Goal: Task Accomplishment & Management: Manage account settings

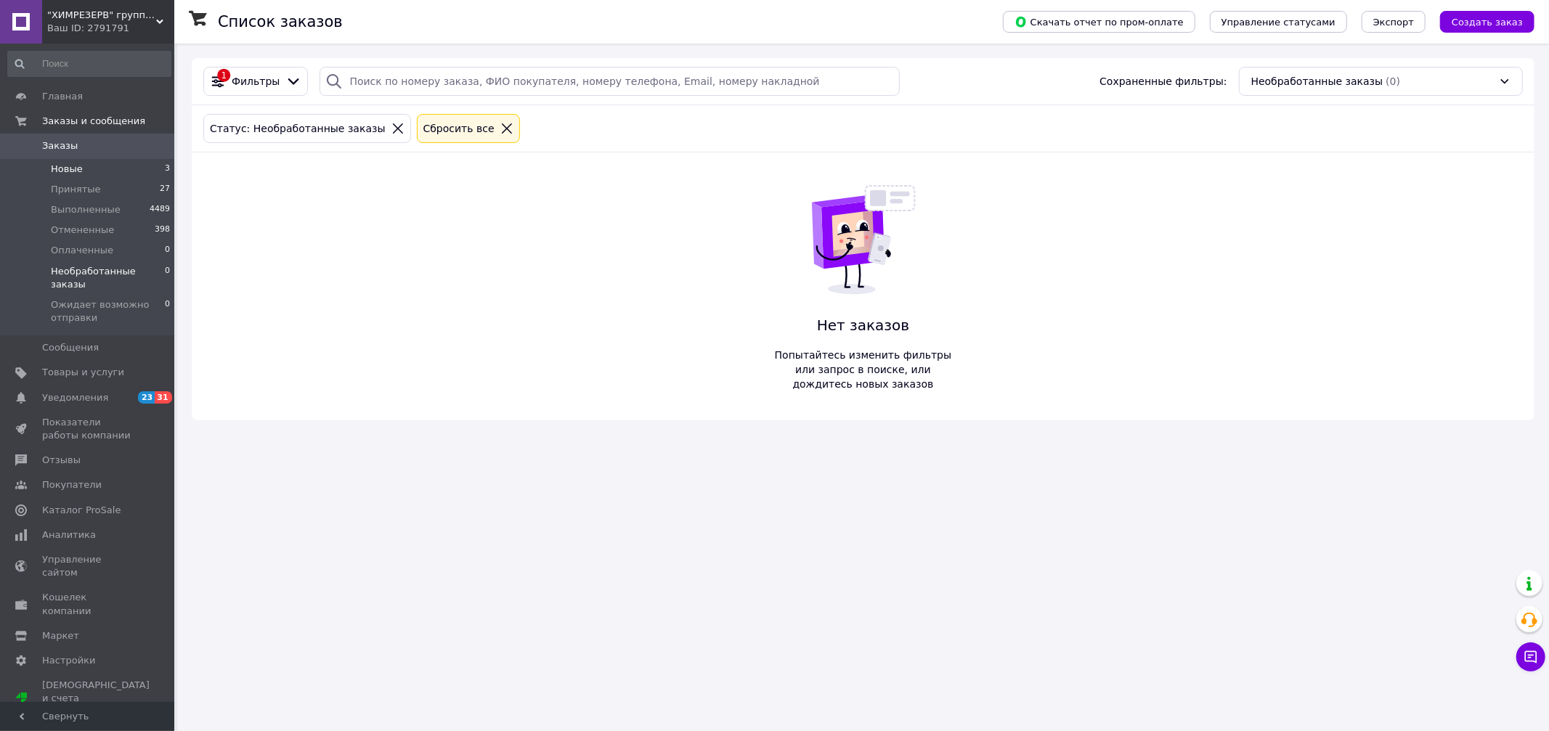
click at [94, 166] on li "Новые 3" at bounding box center [89, 169] width 179 height 20
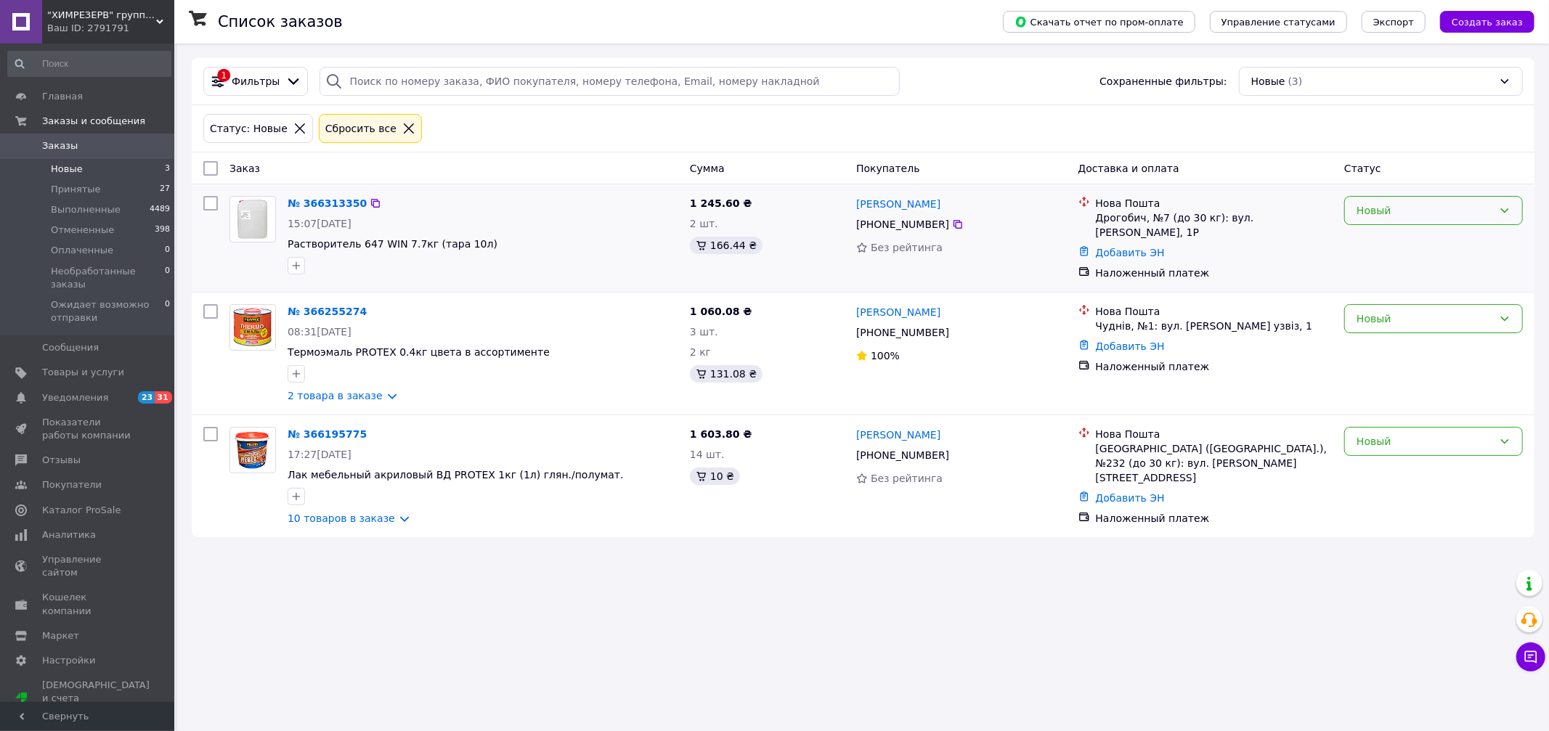
click at [1093, 223] on div "Новый" at bounding box center [1433, 210] width 179 height 29
click at [1093, 312] on li "Необработанные заказы" at bounding box center [1433, 316] width 177 height 26
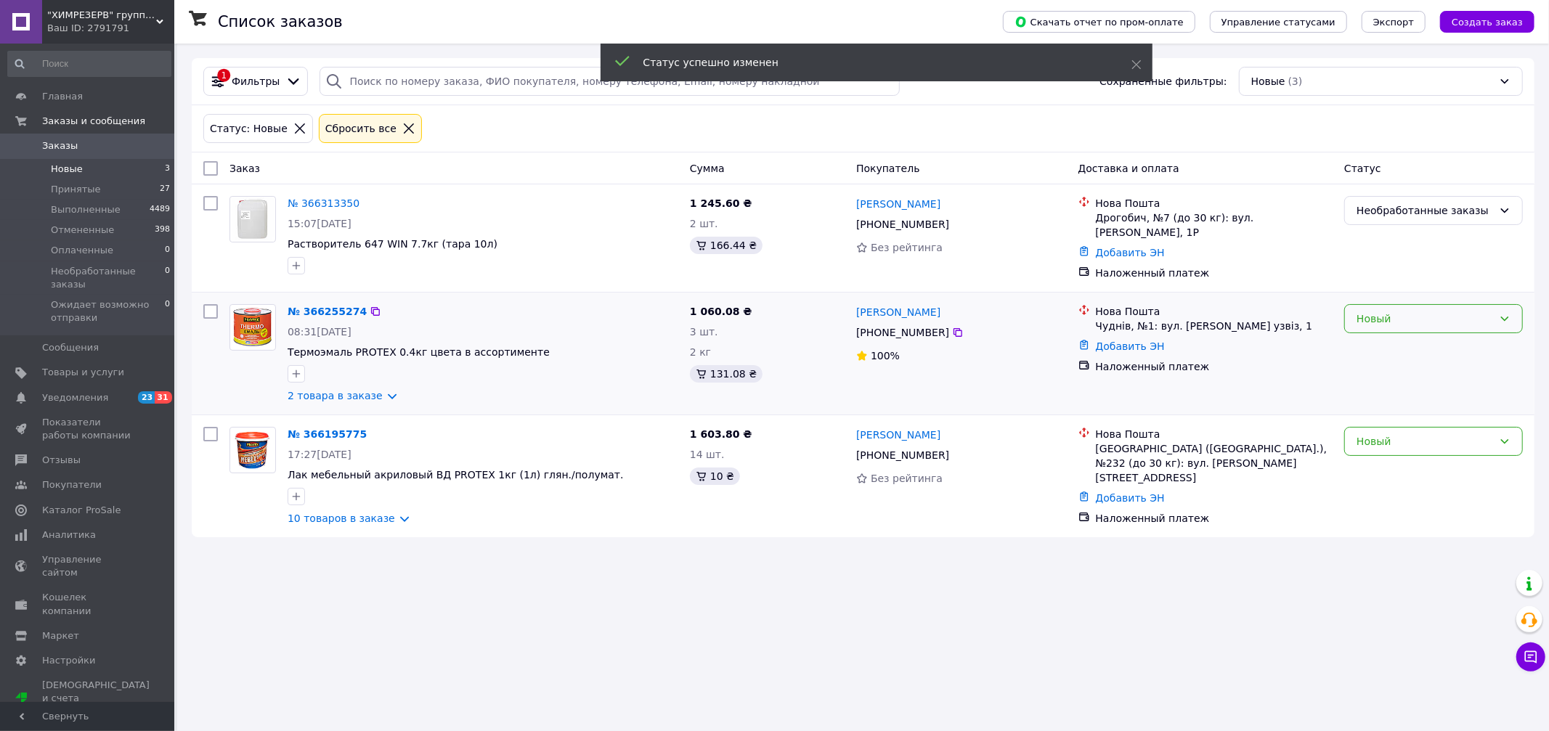
click at [1093, 315] on div "Новый" at bounding box center [1425, 319] width 137 height 16
click at [1093, 427] on li "Необработанные заказы" at bounding box center [1433, 425] width 177 height 26
click at [1093, 443] on div "Новый" at bounding box center [1425, 442] width 137 height 16
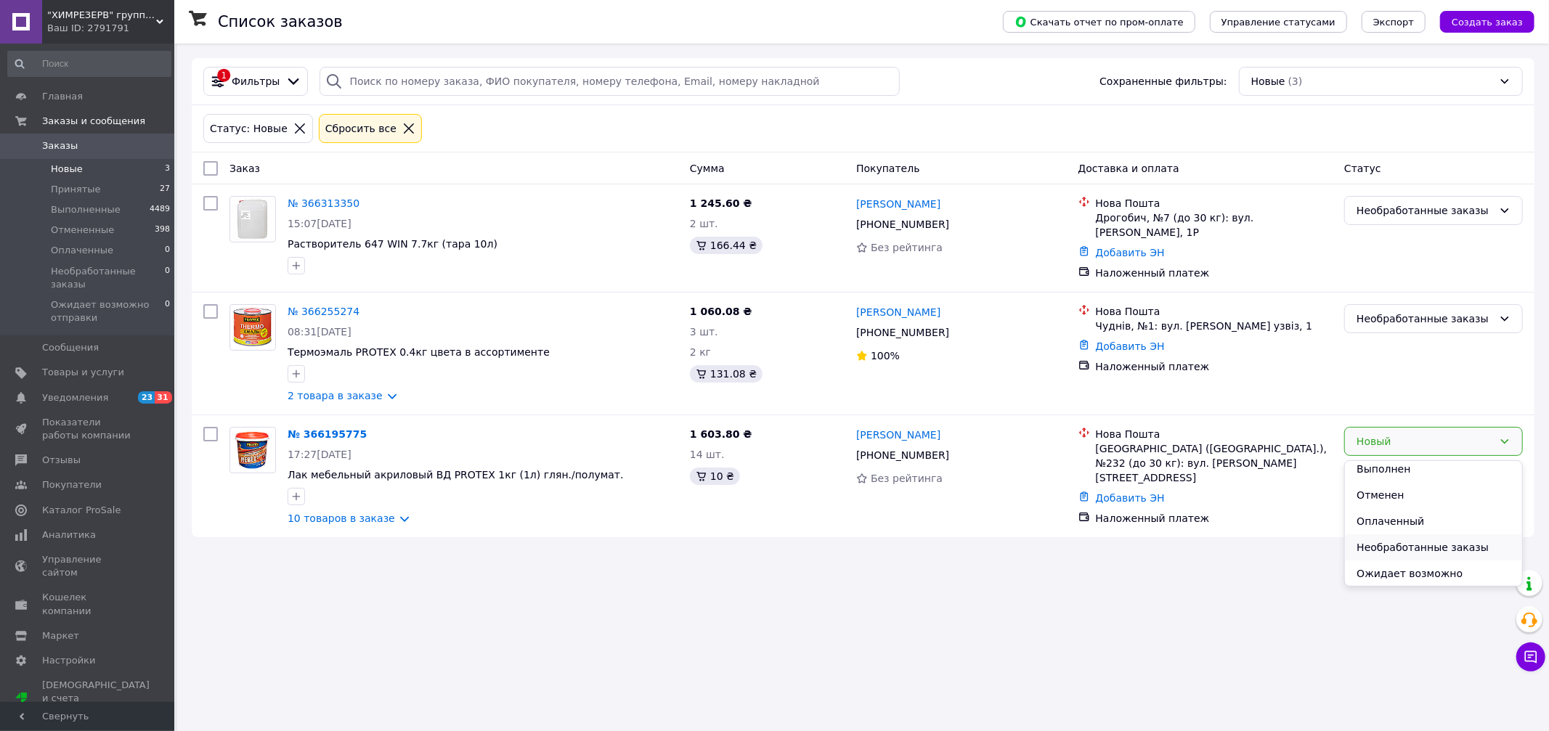
click at [1093, 467] on li "Необработанные заказы" at bounding box center [1433, 548] width 177 height 26
click at [94, 267] on span "Необработанные заказы" at bounding box center [108, 278] width 114 height 26
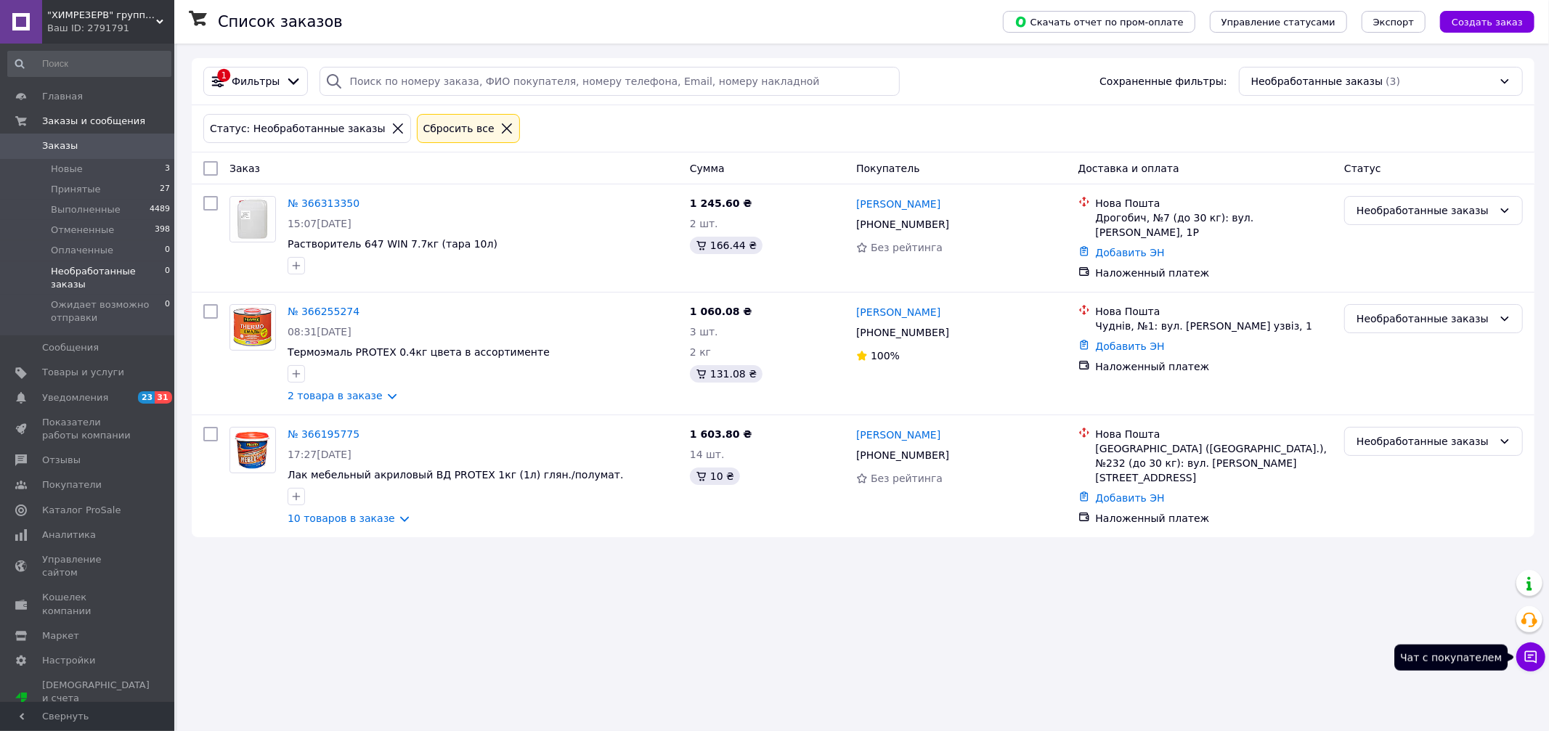
click at [1093, 467] on icon at bounding box center [1531, 657] width 15 height 15
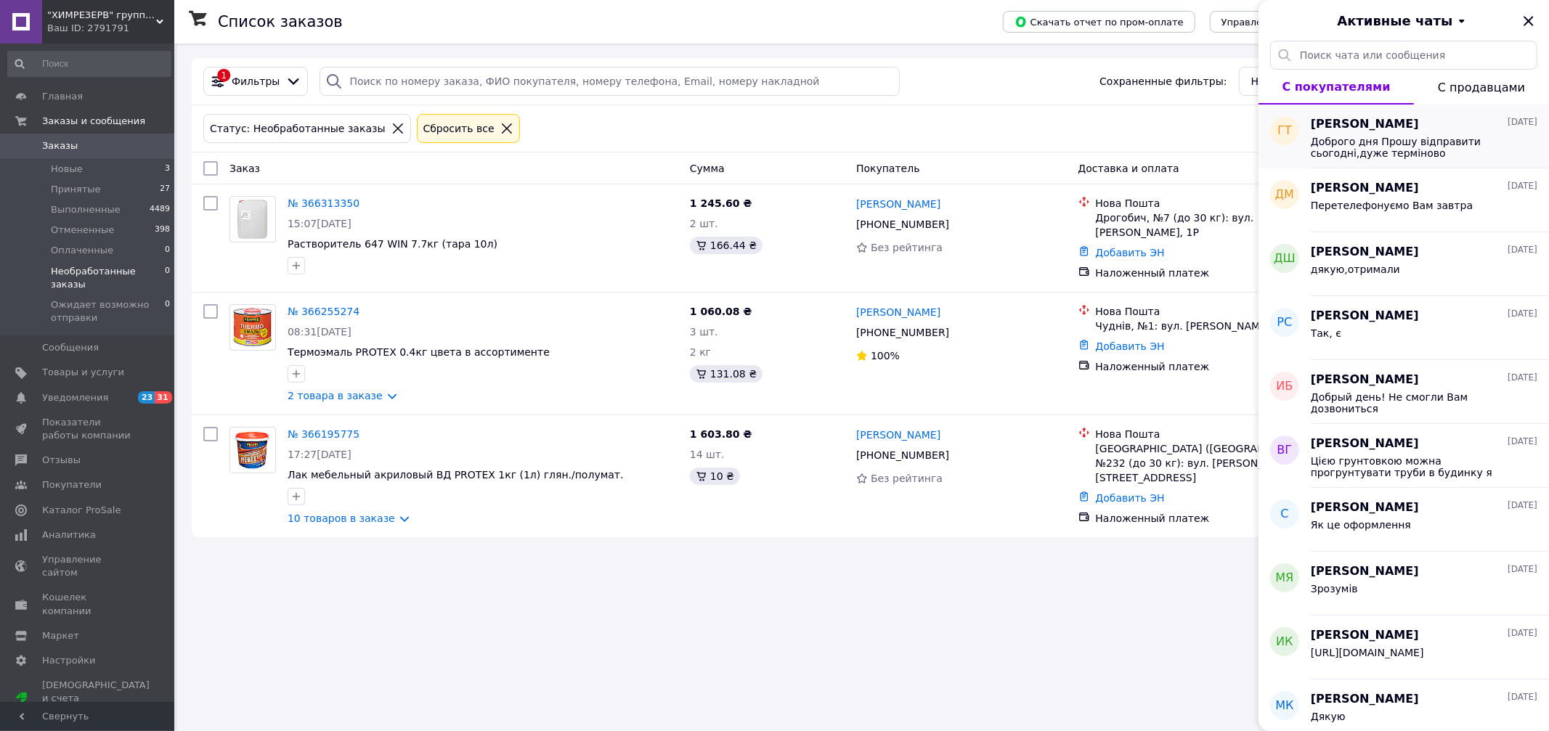
click at [1093, 155] on span "Доброго дня Прошу відправити сьогодні,дуже терміново потрібно,щоб завтра вже ви…" at bounding box center [1414, 147] width 206 height 23
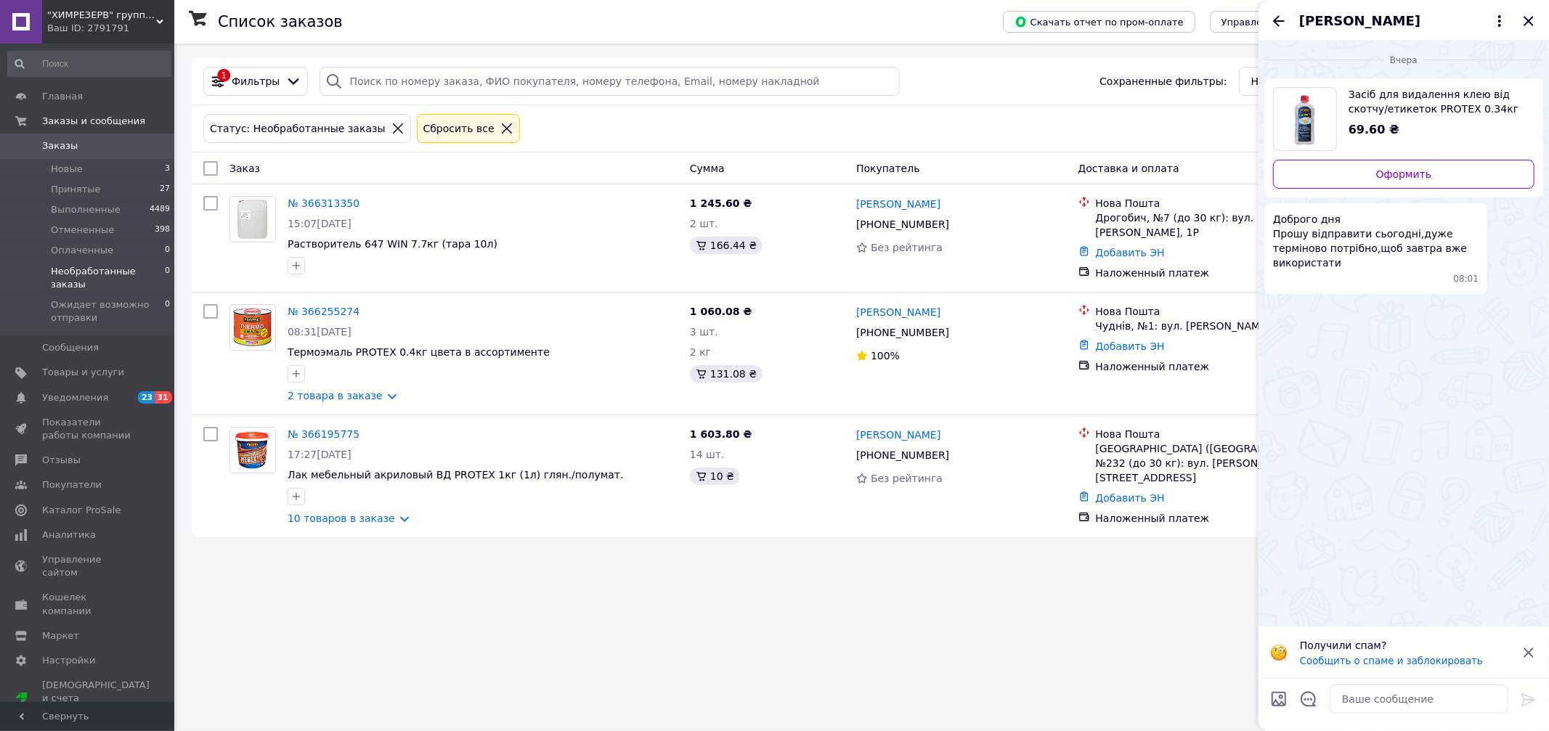
click at [1093, 17] on span "[PERSON_NAME]" at bounding box center [1359, 21] width 121 height 19
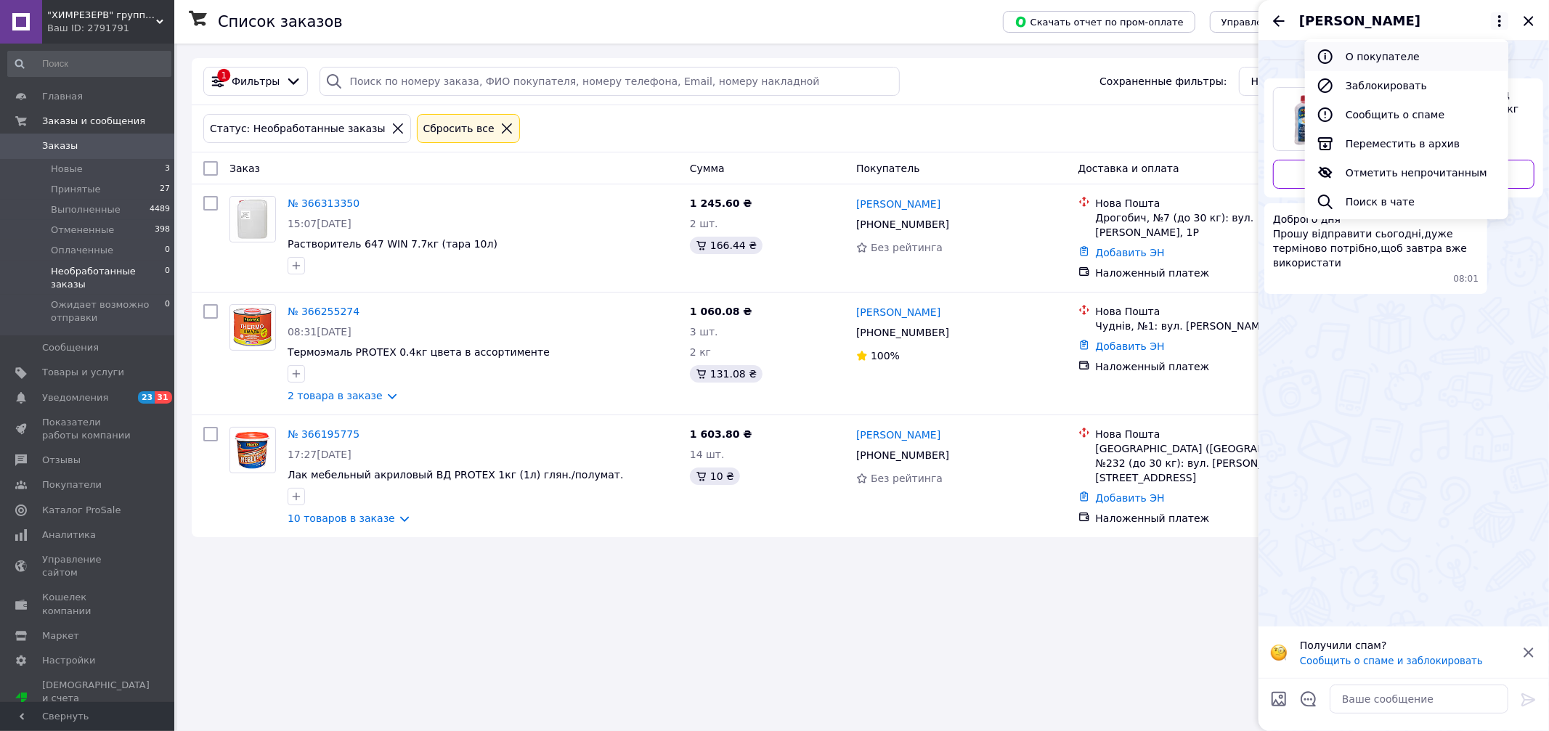
drag, startPoint x: 1342, startPoint y: 38, endPoint x: 1344, endPoint y: 49, distance: 10.4
click at [1093, 40] on ul "О покупателе Заблокировать Сообщить о спаме Переместить в архив Отметить непроч…" at bounding box center [1406, 129] width 203 height 180
click at [1093, 53] on button "О покупателе" at bounding box center [1406, 56] width 203 height 29
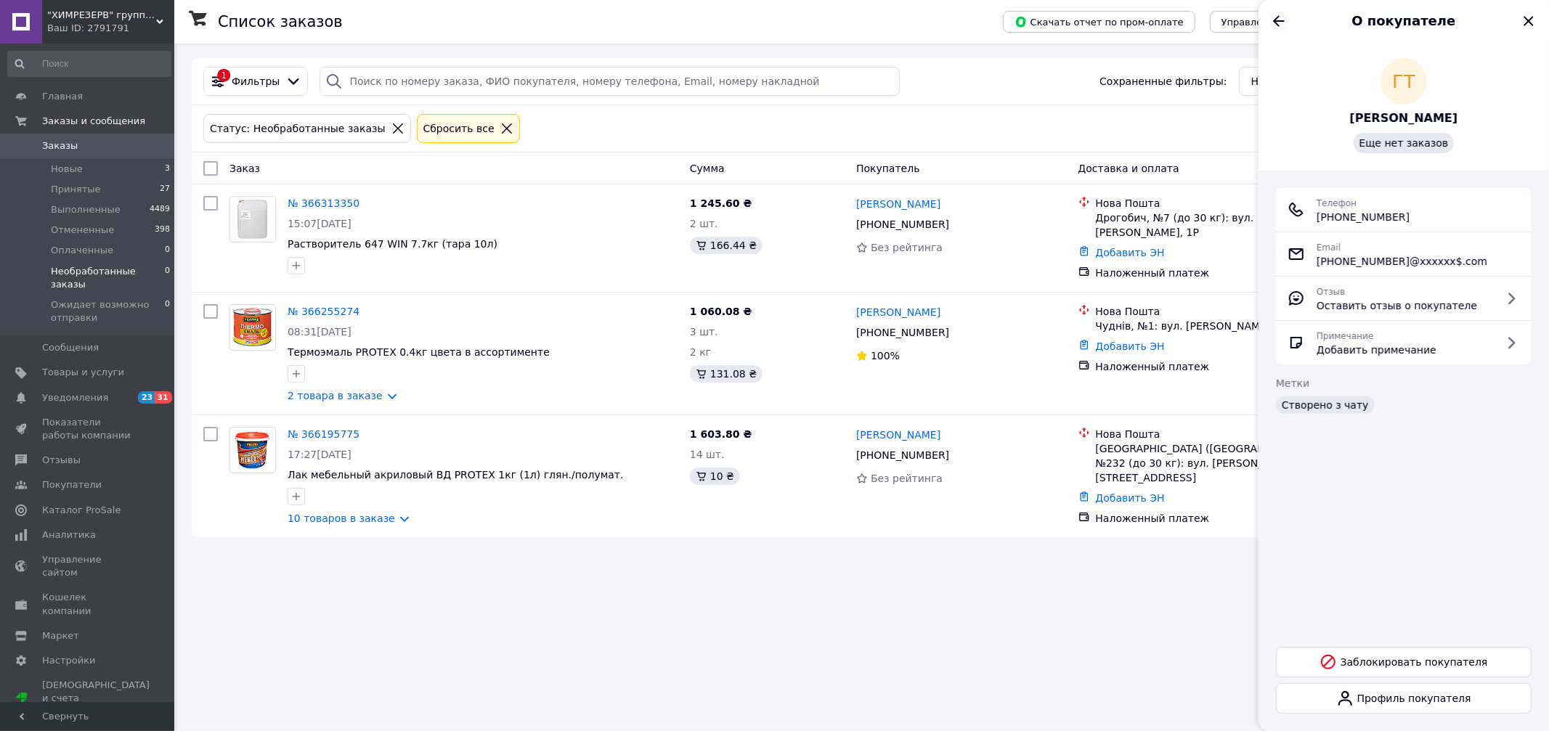
click at [1093, 28] on icon "Назад" at bounding box center [1278, 20] width 17 height 17
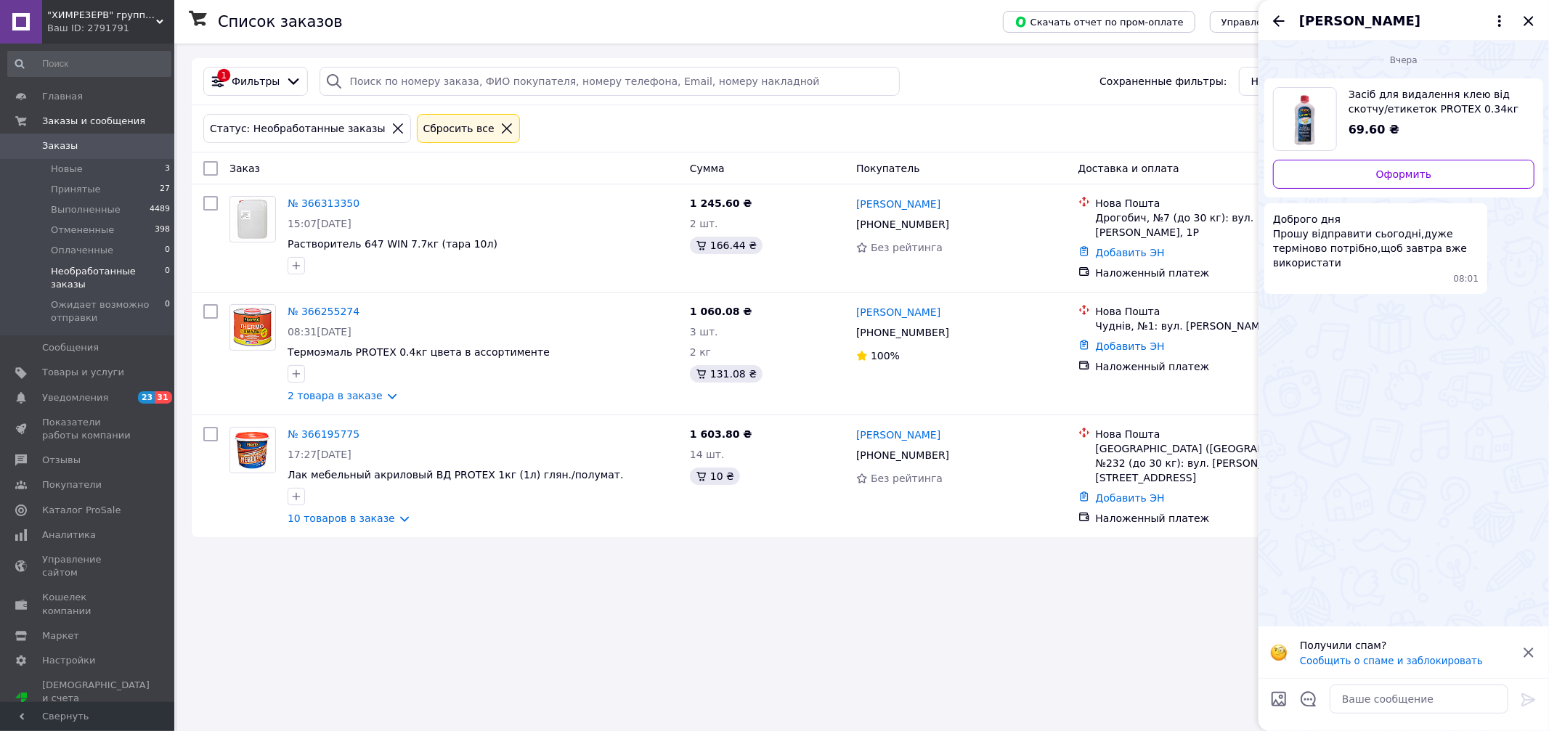
click at [1093, 28] on icon "Назад" at bounding box center [1278, 20] width 17 height 17
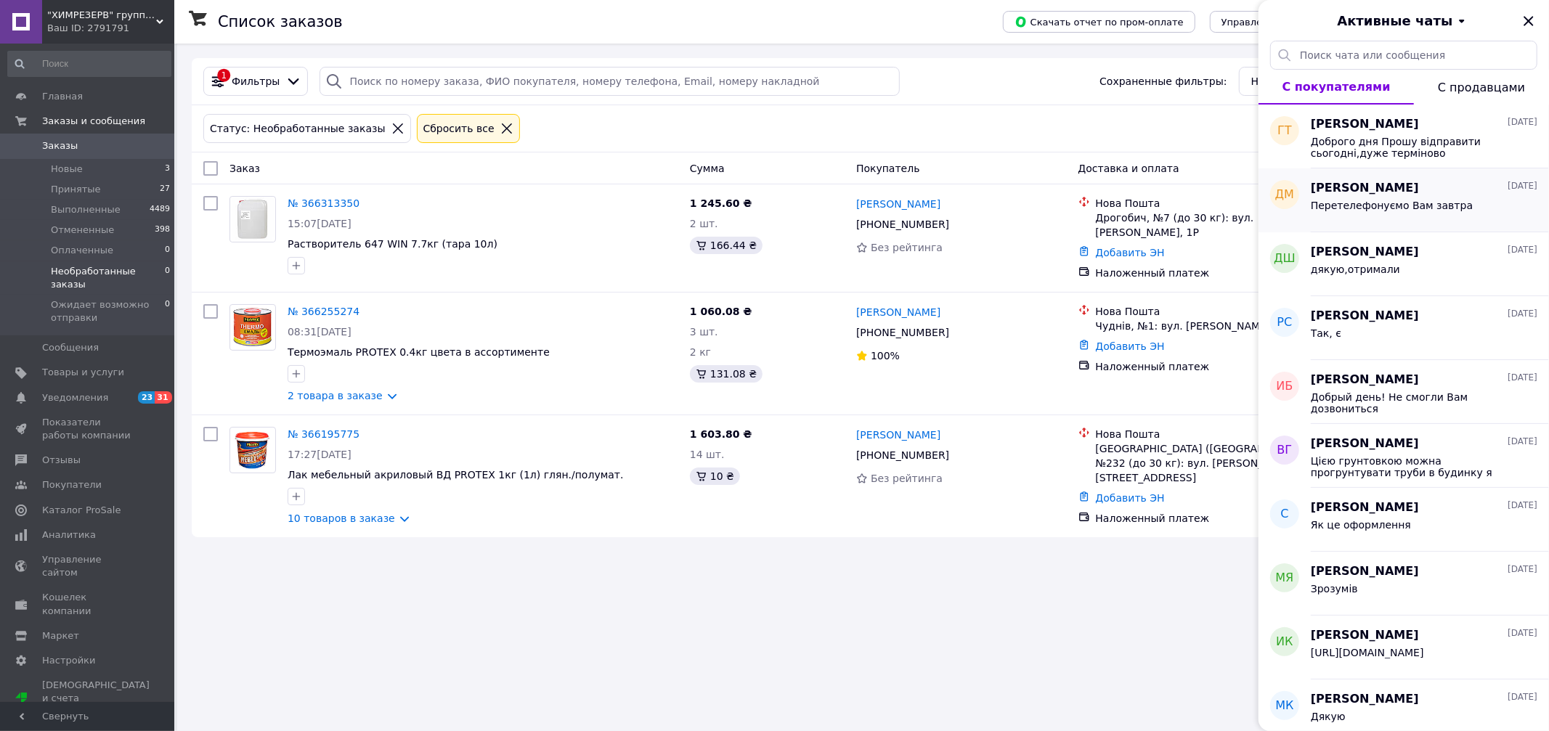
click at [1093, 216] on div "Перетелефонуємо Вам завтра" at bounding box center [1392, 210] width 162 height 20
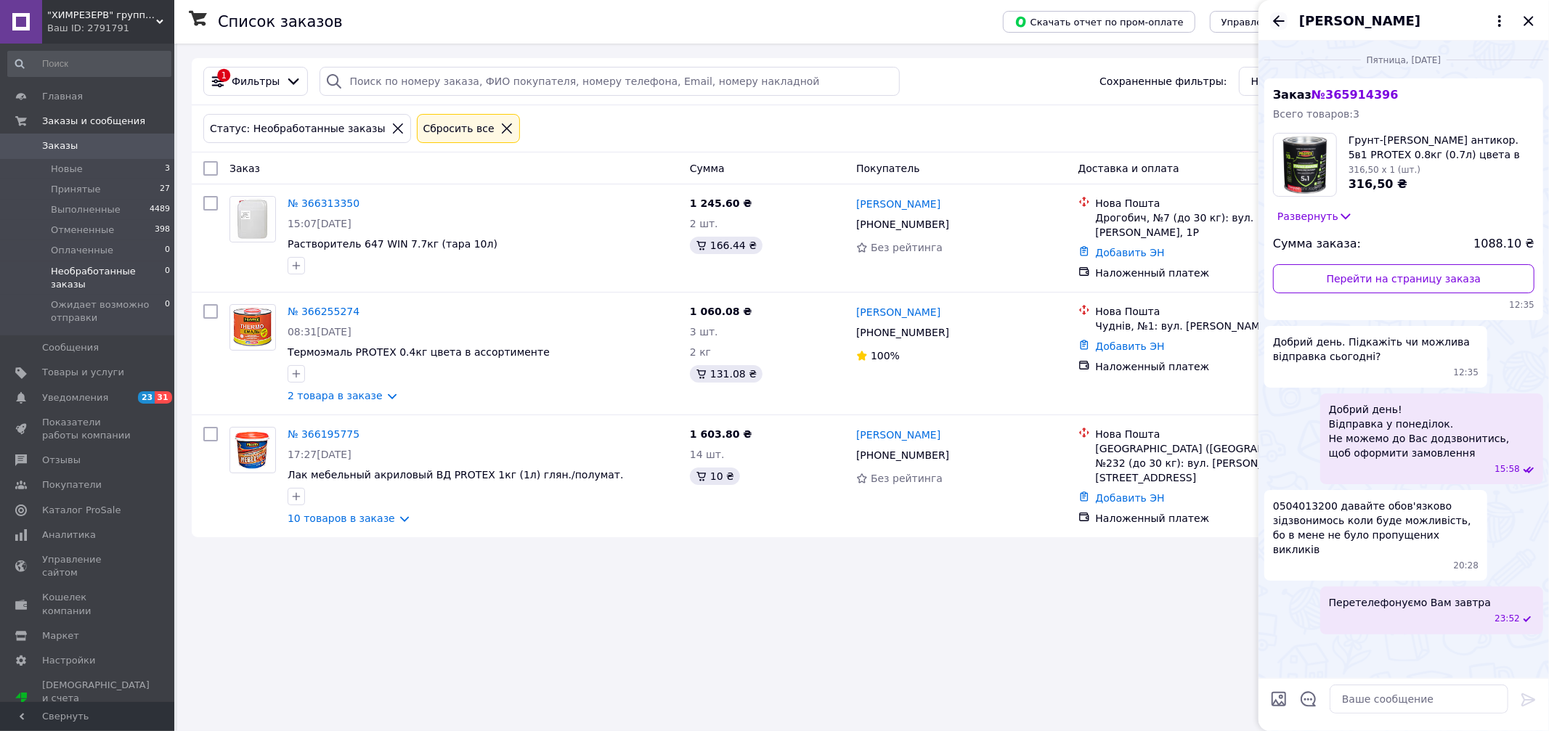
click at [1093, 25] on icon "Назад" at bounding box center [1279, 20] width 12 height 11
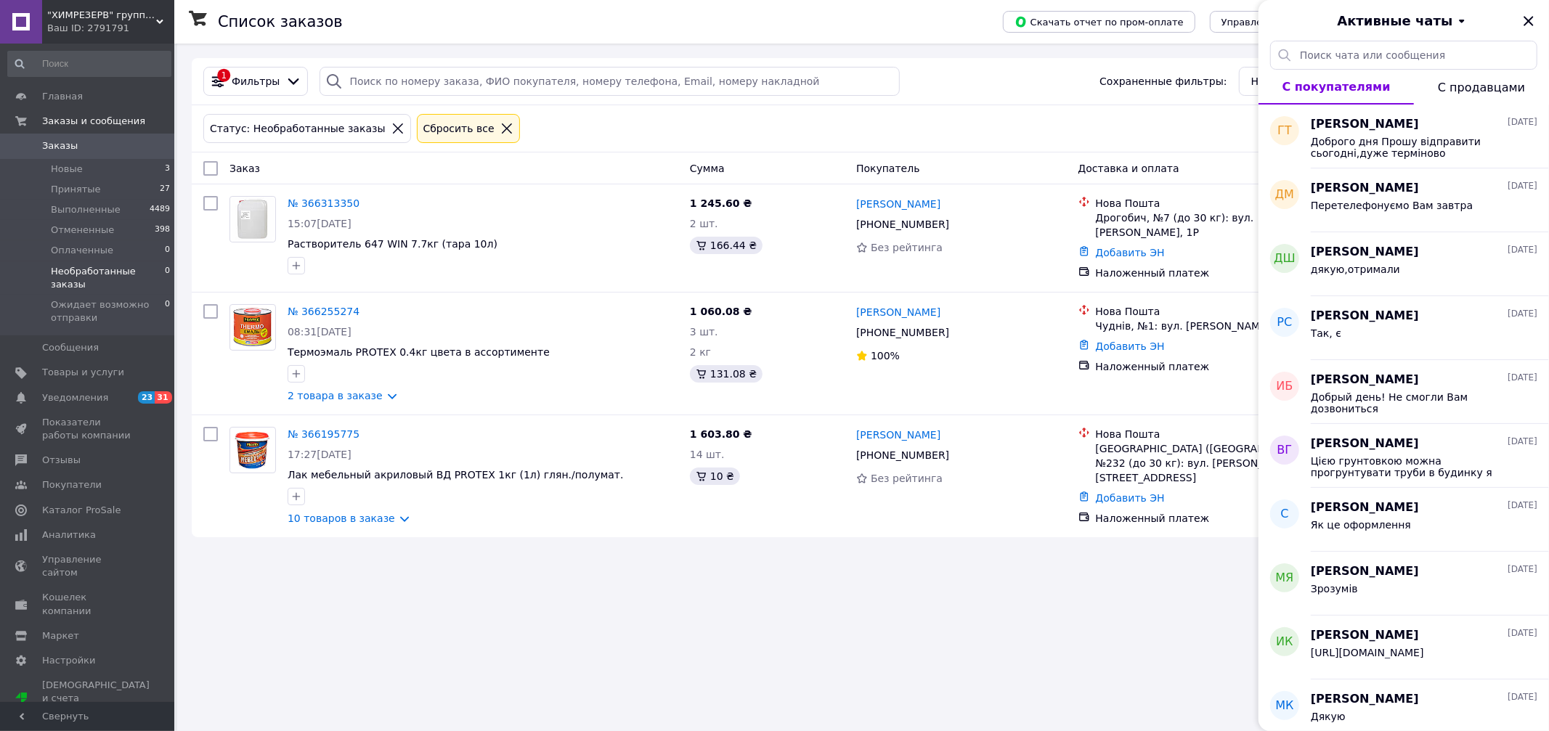
click at [110, 269] on span "Необработанные заказы" at bounding box center [108, 278] width 114 height 26
click at [105, 169] on li "Новые 3" at bounding box center [89, 169] width 179 height 20
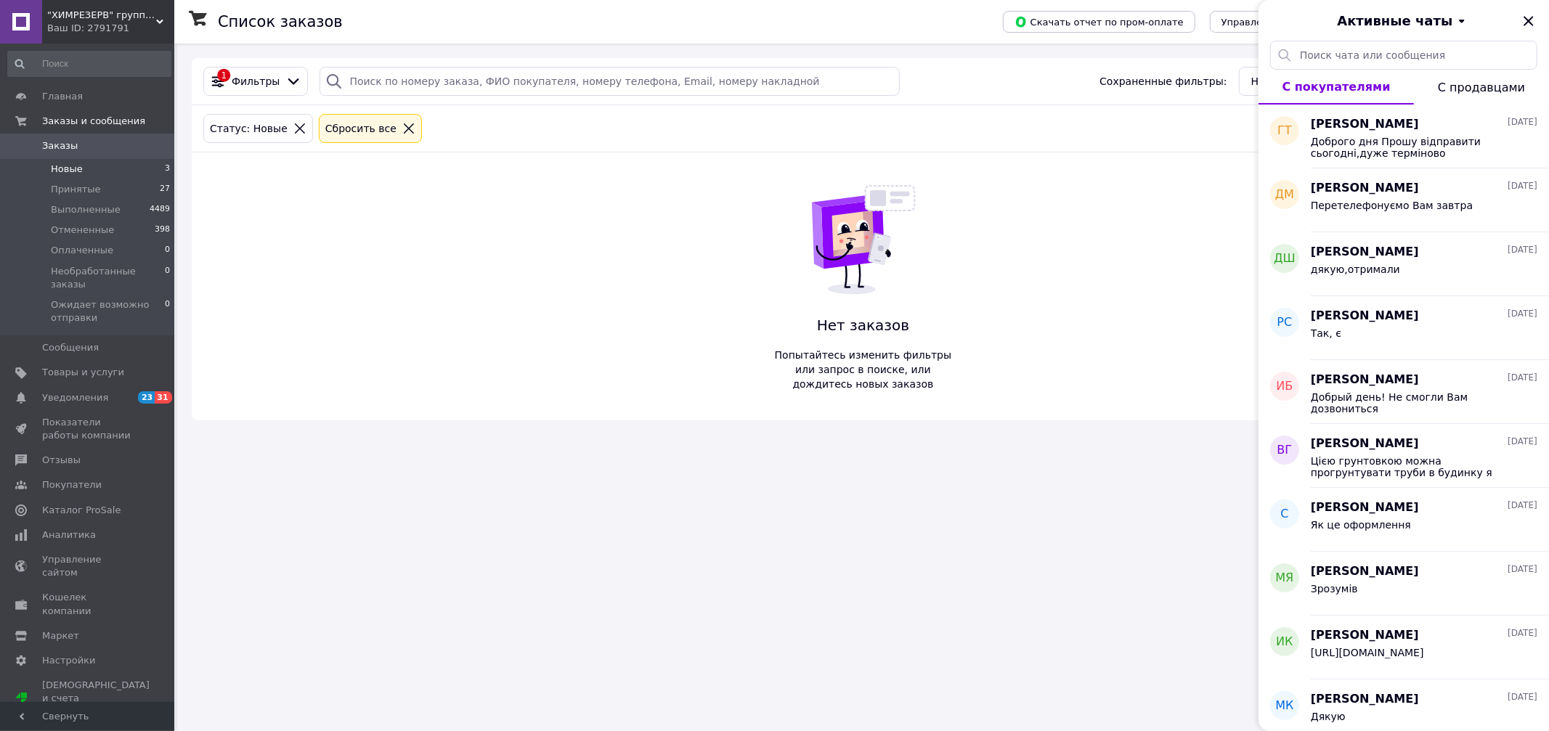
drag, startPoint x: 1527, startPoint y: 20, endPoint x: 1085, endPoint y: 124, distance: 453.8
click at [1093, 20] on icon "Закрыть" at bounding box center [1528, 20] width 17 height 17
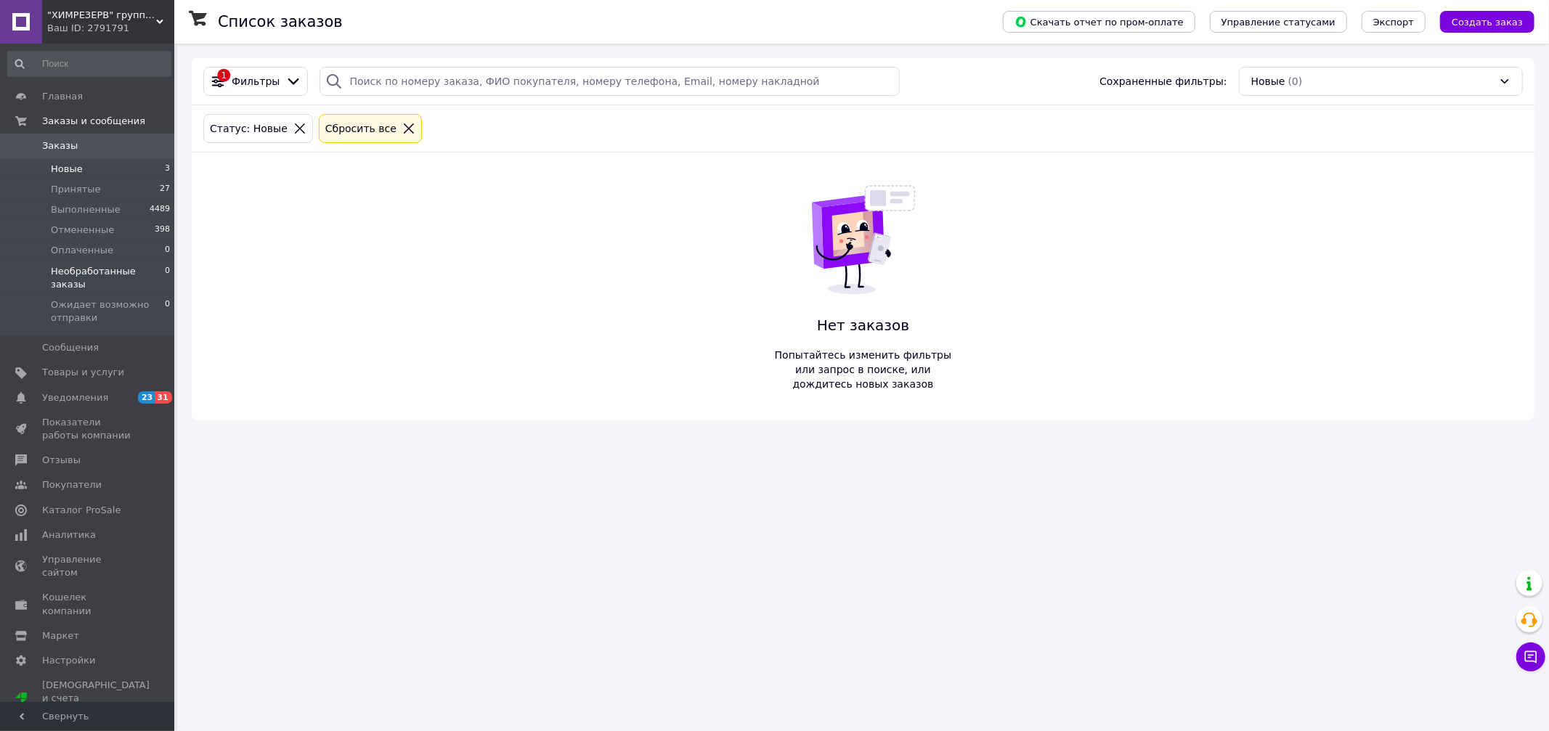
click at [65, 277] on span "Необработанные заказы" at bounding box center [108, 278] width 114 height 26
